Goal: Task Accomplishment & Management: Manage account settings

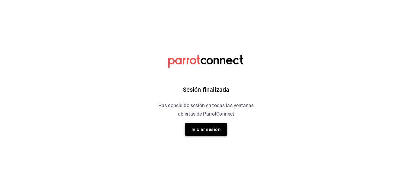
click at [206, 128] on button "Iniciar sesión" at bounding box center [206, 129] width 42 height 13
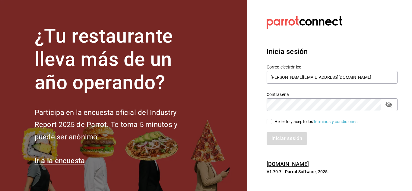
click at [269, 120] on input "He leído y acepto los Términos y condiciones." at bounding box center [269, 121] width 5 height 5
checkbox input "true"
click at [285, 142] on button "Iniciar sesión" at bounding box center [287, 138] width 41 height 13
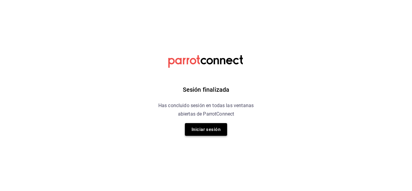
click at [215, 129] on button "Iniciar sesión" at bounding box center [206, 129] width 42 height 13
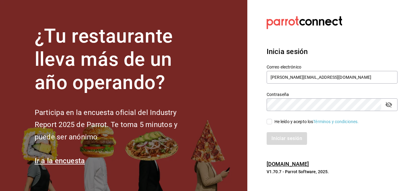
click at [270, 120] on input "He leído y acepto los Términos y condiciones." at bounding box center [269, 121] width 5 height 5
checkbox input "true"
click at [284, 143] on button "Iniciar sesión" at bounding box center [287, 138] width 41 height 13
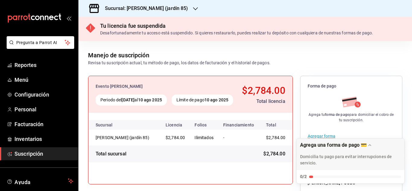
click at [193, 11] on div at bounding box center [195, 8] width 5 height 6
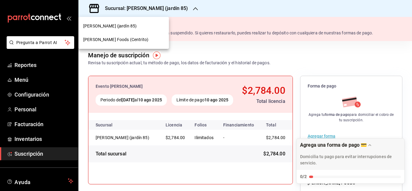
click at [133, 43] on div "[PERSON_NAME] Foods (Centrito)" at bounding box center [124, 40] width 91 height 14
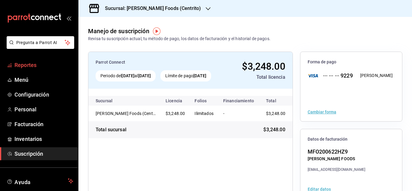
click at [26, 65] on span "Reportes" at bounding box center [43, 65] width 59 height 8
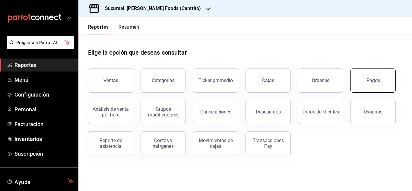
click at [378, 80] on div "Pagos" at bounding box center [374, 81] width 14 height 6
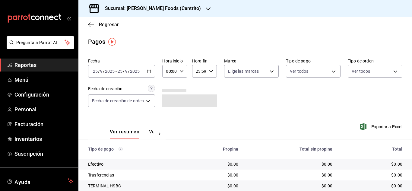
click at [151, 72] on icon "button" at bounding box center [149, 71] width 4 height 4
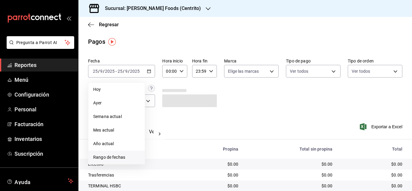
click at [118, 156] on span "Rango de fechas" at bounding box center [116, 157] width 47 height 6
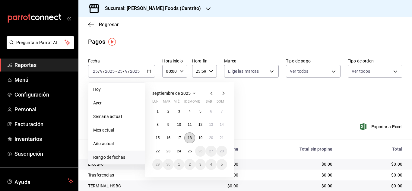
click at [192, 138] on abbr "18" at bounding box center [190, 138] width 4 height 4
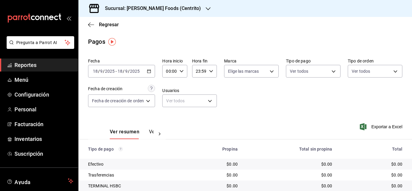
click at [149, 73] on \(Stroke\) "button" at bounding box center [149, 71] width 4 height 3
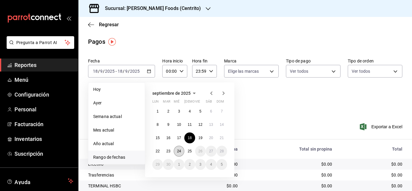
click at [180, 150] on abbr "24" at bounding box center [179, 151] width 4 height 4
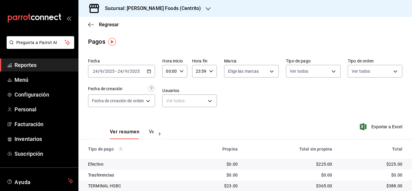
click at [239, 90] on div "Fecha [DATE] [DATE] - [DATE] [DATE] Hora inicio 00:00 Hora inicio Hora fin 23:5…" at bounding box center [245, 85] width 315 height 59
